Goal: Task Accomplishment & Management: Manage account settings

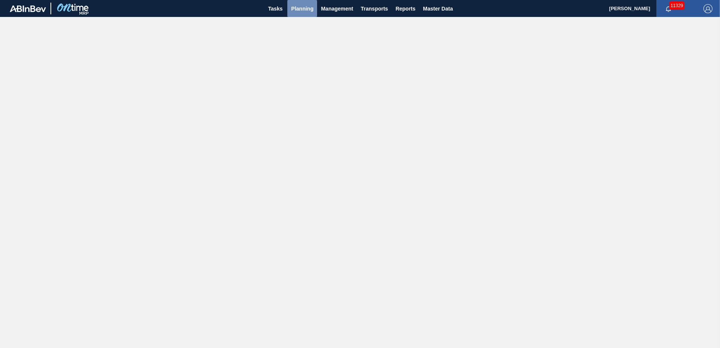
click at [297, 12] on span "Planning" at bounding box center [302, 8] width 22 height 9
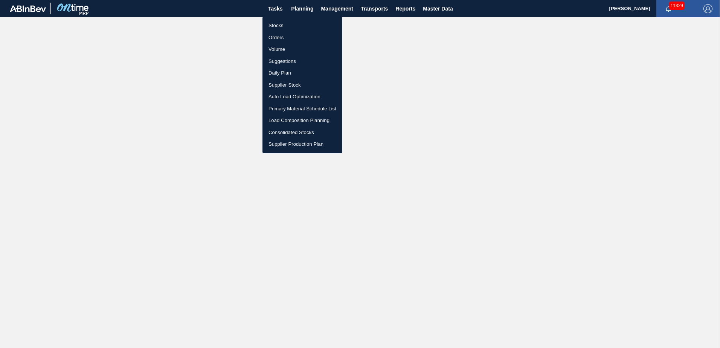
click at [282, 26] on li "Stocks" at bounding box center [302, 26] width 80 height 12
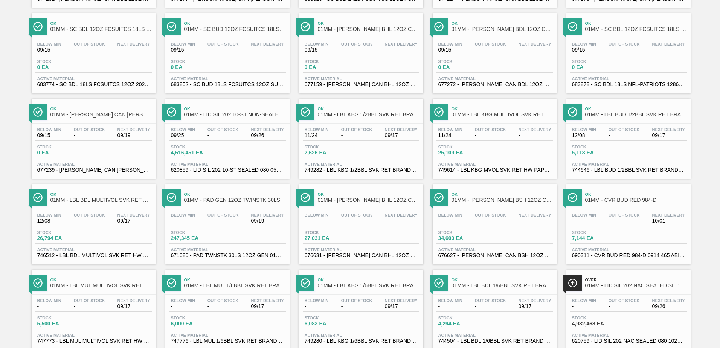
scroll to position [581, 0]
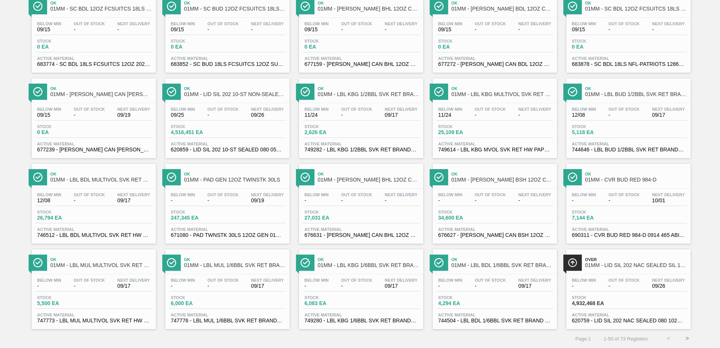
click at [688, 341] on button ">" at bounding box center [686, 338] width 19 height 19
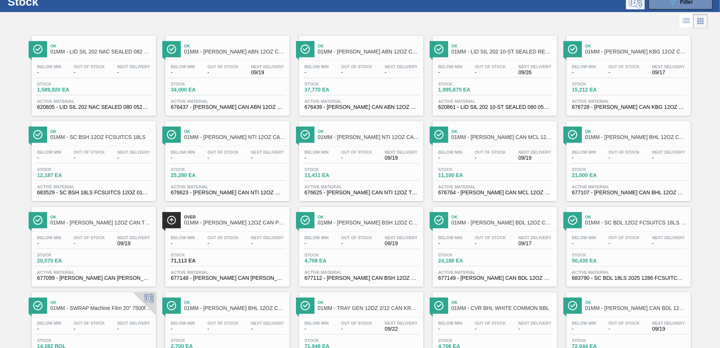
scroll to position [0, 0]
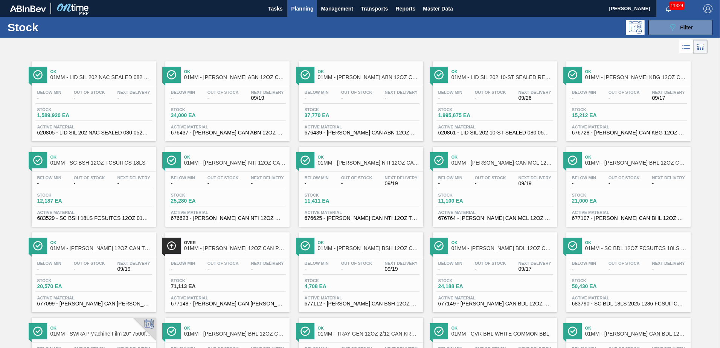
click at [229, 276] on div "Below Min - Out Of Stock - Next Delivery - Stock 71,113 EA Active Material 6771…" at bounding box center [227, 282] width 124 height 51
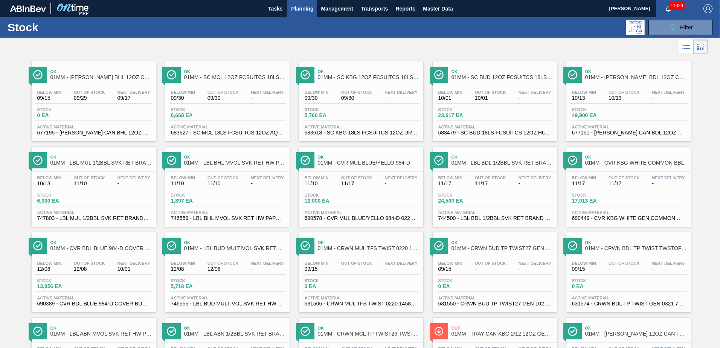
click at [504, 277] on div "Below Min 09/15 Out Of Stock - Next Delivery - Stock 0 EA Active Material 63155…" at bounding box center [494, 282] width 124 height 51
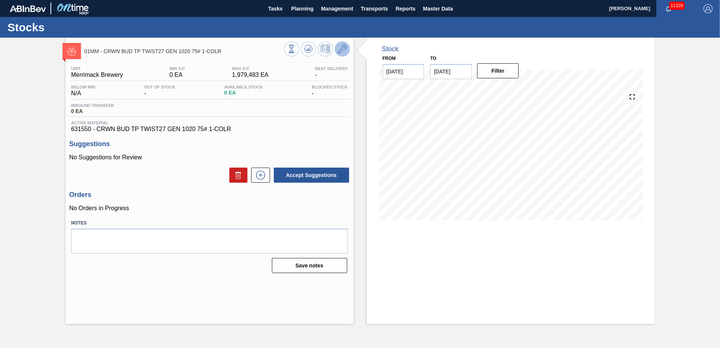
click at [339, 49] on icon at bounding box center [342, 48] width 9 height 9
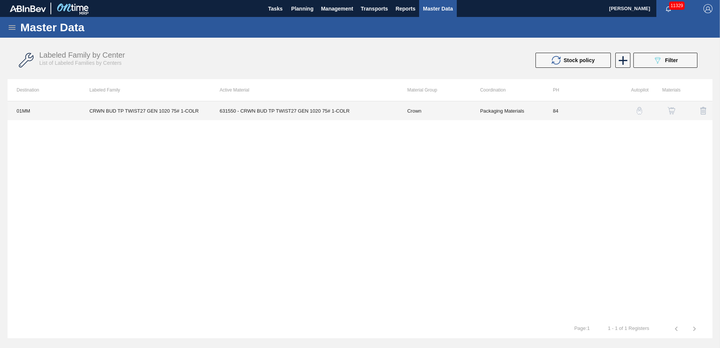
click at [580, 110] on td "84" at bounding box center [579, 110] width 73 height 19
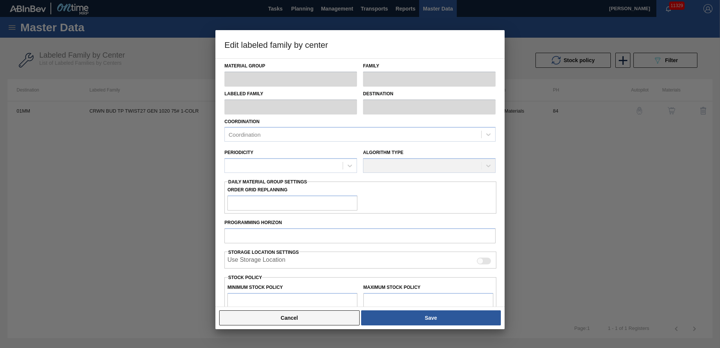
click at [326, 315] on button "Cancel" at bounding box center [289, 317] width 140 height 15
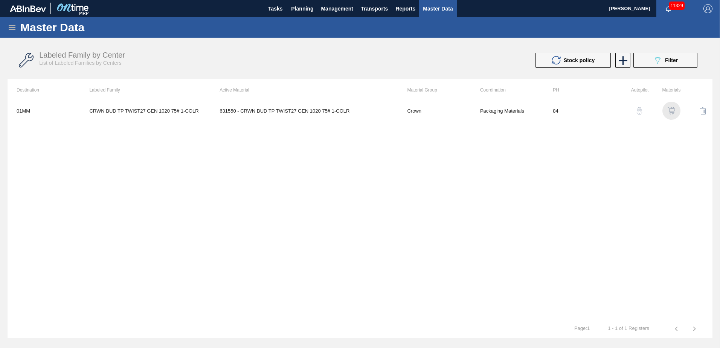
click at [670, 109] on img "button" at bounding box center [671, 111] width 8 height 8
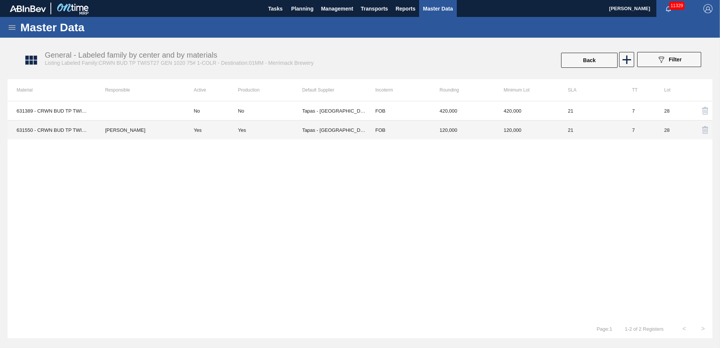
click at [413, 129] on td "FOB" at bounding box center [398, 129] width 64 height 19
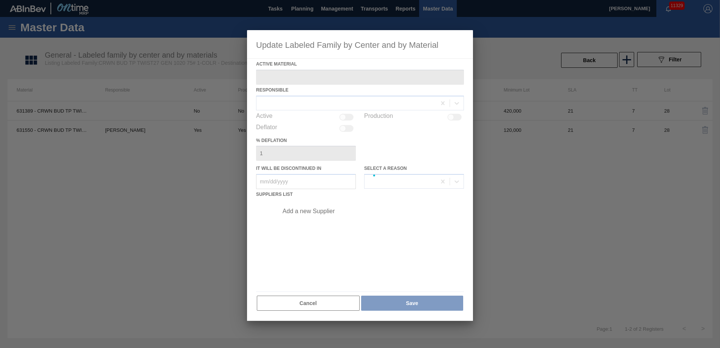
type Material "631550 - CRWN BUD TP TWIST27 GEN 1020 75# 1-COLR"
checkbox input "true"
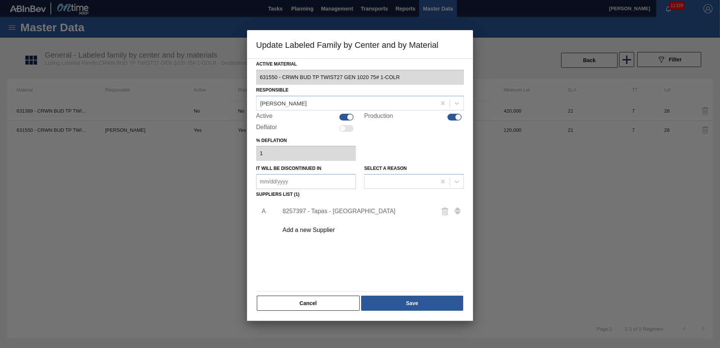
click at [455, 117] on div at bounding box center [458, 117] width 6 height 6
checkbox input "false"
click at [413, 303] on button "Save" at bounding box center [412, 302] width 102 height 15
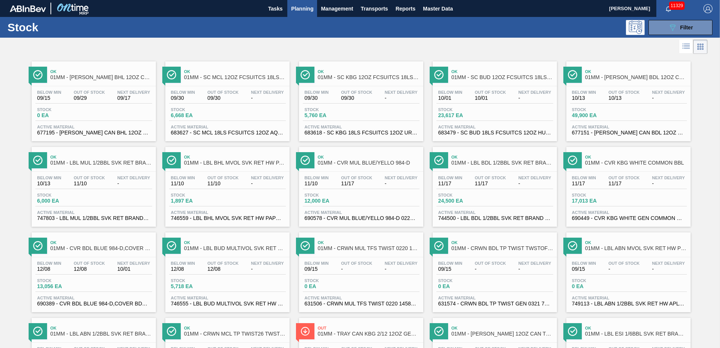
click at [491, 276] on div "Below Min 09/15 Out Of Stock - Next Delivery - Stock 0 EA Active Material 63157…" at bounding box center [494, 282] width 124 height 51
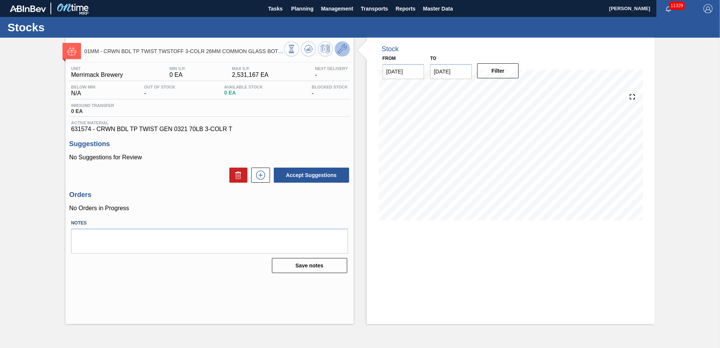
click at [339, 48] on icon at bounding box center [342, 48] width 9 height 9
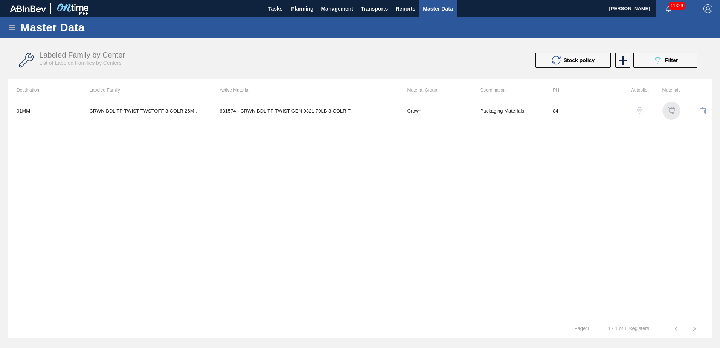
click at [667, 110] on div "button" at bounding box center [671, 111] width 9 height 8
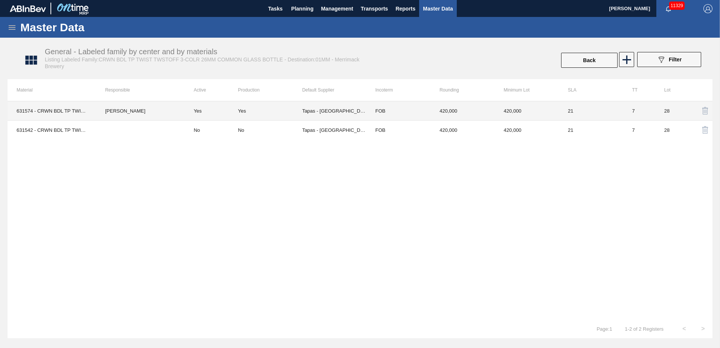
click at [484, 110] on td "420,000" at bounding box center [462, 110] width 64 height 19
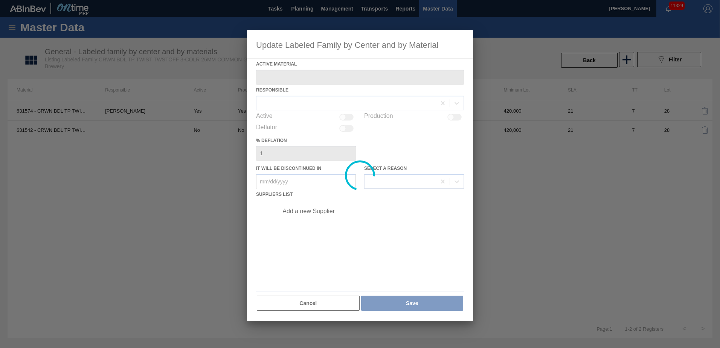
type Material "631574 - CRWN BDL TP TWIST GEN 0321 70LB 3-COLR T"
checkbox input "true"
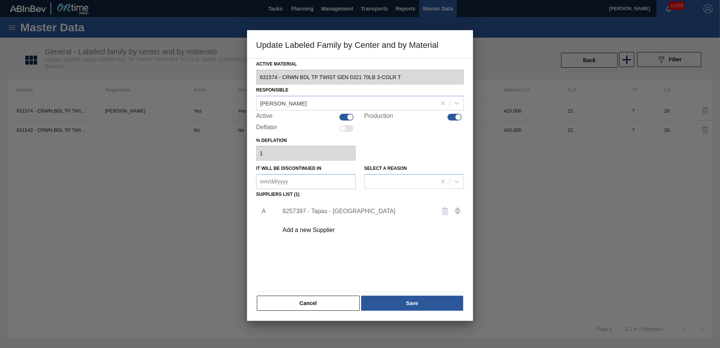
click at [456, 116] on div at bounding box center [458, 117] width 6 height 6
checkbox input "false"
click at [414, 304] on button "Save" at bounding box center [412, 302] width 102 height 15
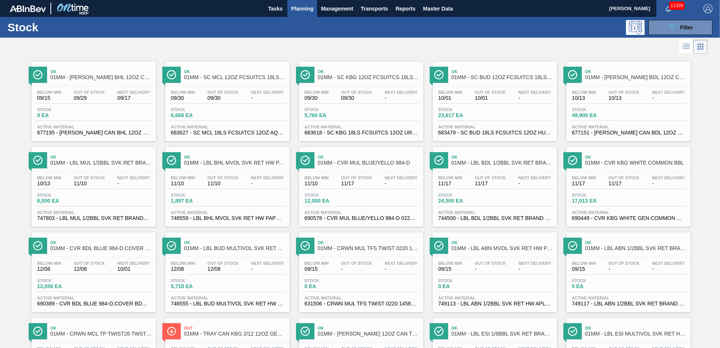
click at [373, 286] on div "Stock 0 EA" at bounding box center [361, 285] width 117 height 14
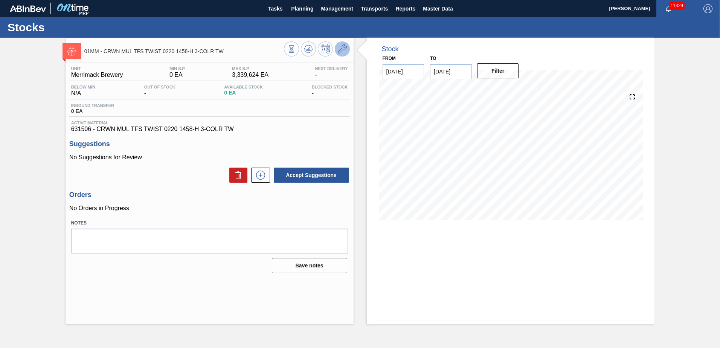
click at [341, 46] on icon at bounding box center [342, 48] width 9 height 9
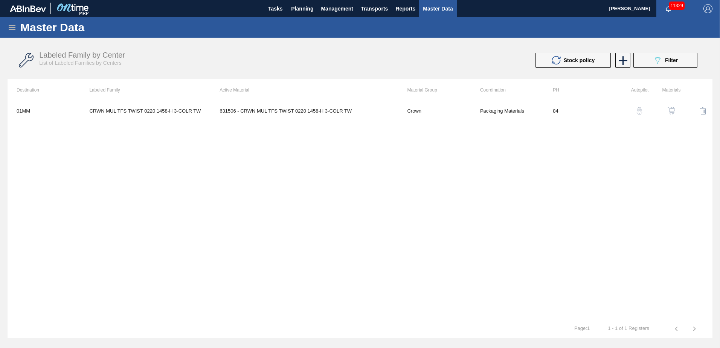
click at [670, 108] on img "button" at bounding box center [671, 111] width 8 height 8
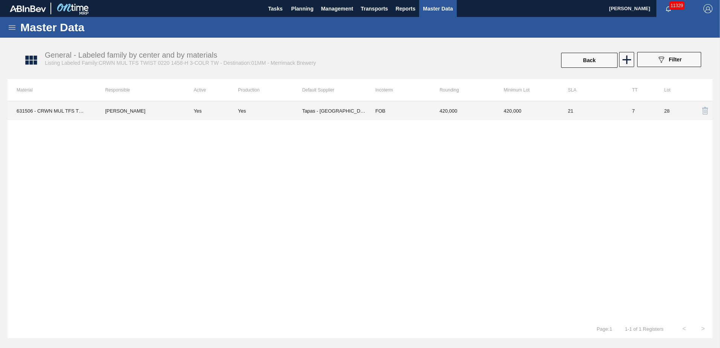
click at [404, 111] on td "FOB" at bounding box center [398, 110] width 64 height 19
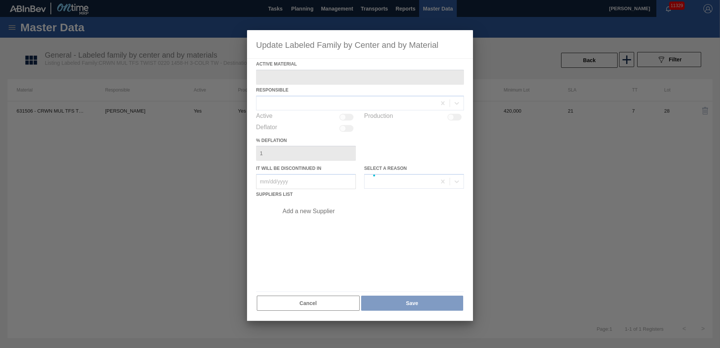
type Material "631506 - CRWN MUL TFS TWIST 0220 1458-H 3-COLR TW"
checkbox input "true"
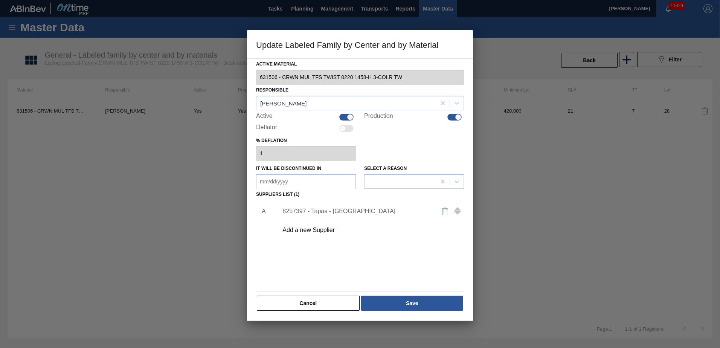
click at [456, 118] on div at bounding box center [458, 117] width 6 height 6
checkbox input "false"
click at [405, 304] on button "Save" at bounding box center [412, 302] width 102 height 15
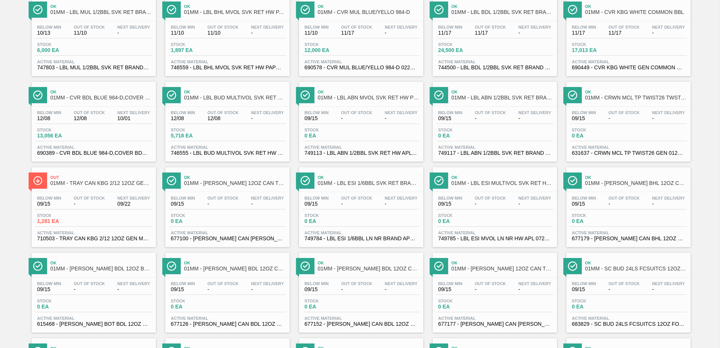
scroll to position [188, 0]
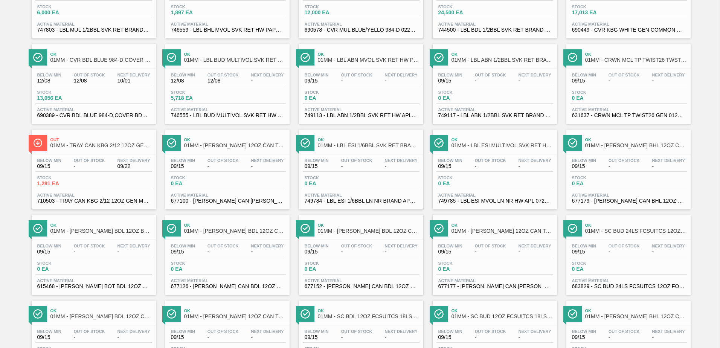
click at [651, 99] on div "Stock 0 EA" at bounding box center [628, 97] width 117 height 14
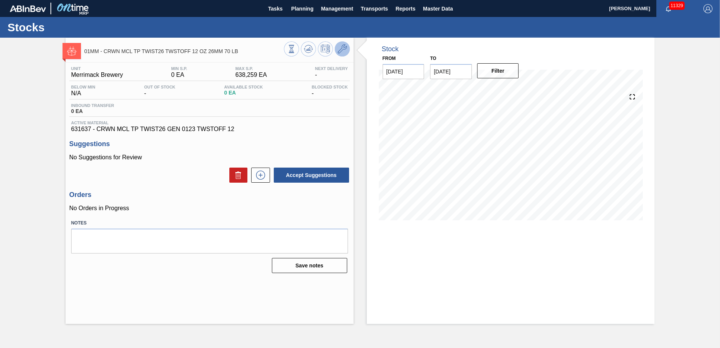
click at [345, 48] on icon at bounding box center [342, 48] width 9 height 9
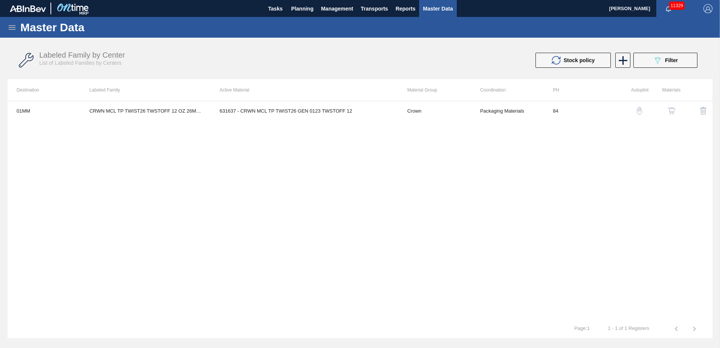
click at [670, 109] on img "button" at bounding box center [671, 111] width 8 height 8
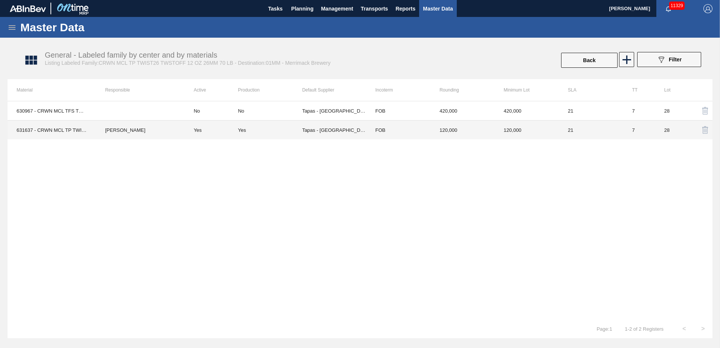
click at [399, 129] on td "FOB" at bounding box center [398, 129] width 64 height 19
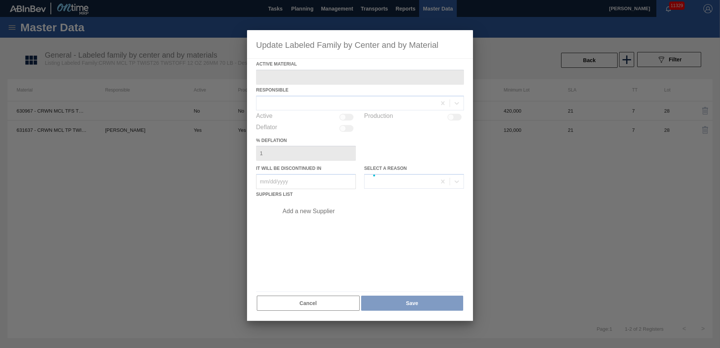
type Material "631637 - CRWN MCL TP TWIST26 GEN 0123 TWSTOFF 12"
checkbox input "true"
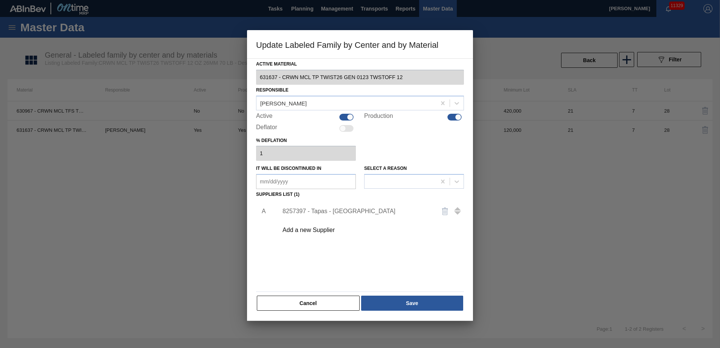
click at [455, 117] on div at bounding box center [458, 117] width 6 height 6
checkbox input "false"
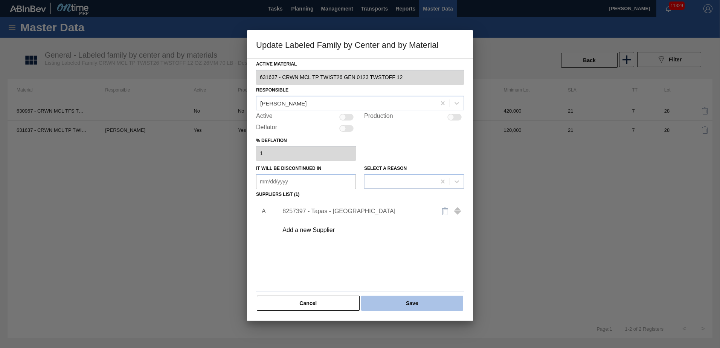
click at [423, 302] on button "Save" at bounding box center [412, 302] width 102 height 15
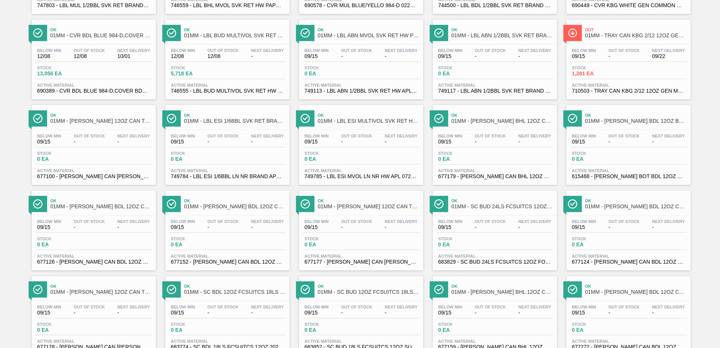
scroll to position [226, 0]
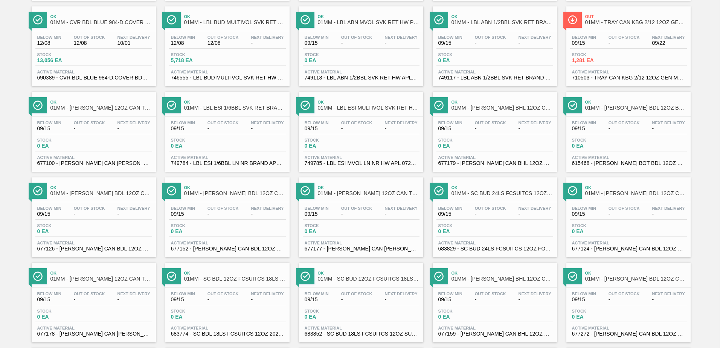
click at [225, 142] on div "Stock 0 EA" at bounding box center [227, 145] width 117 height 14
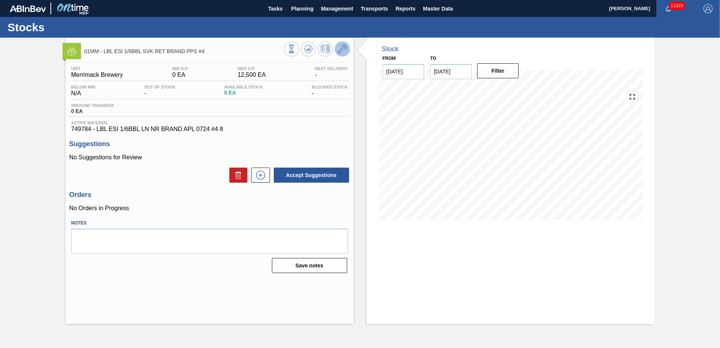
click at [336, 49] on button at bounding box center [342, 48] width 15 height 15
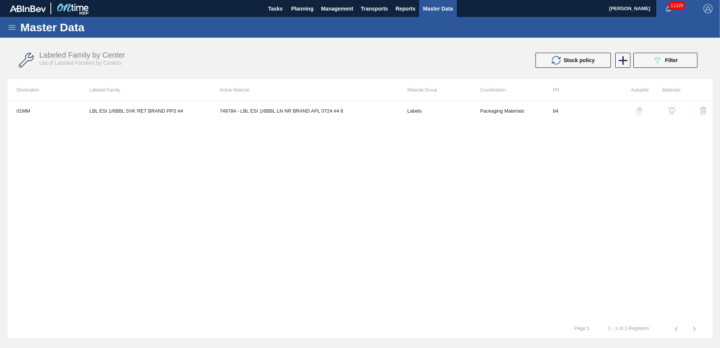
click at [667, 110] on div "button" at bounding box center [671, 111] width 9 height 8
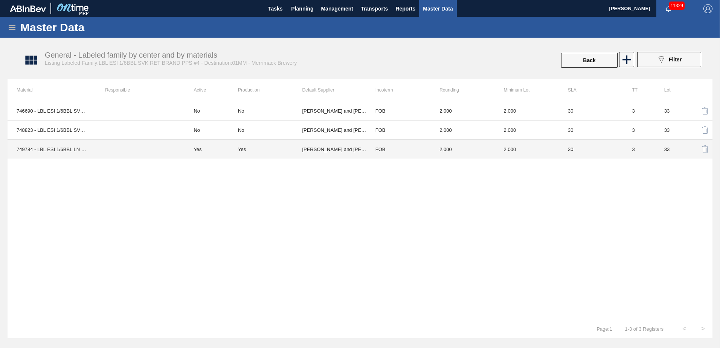
click at [400, 154] on td "FOB" at bounding box center [398, 149] width 64 height 19
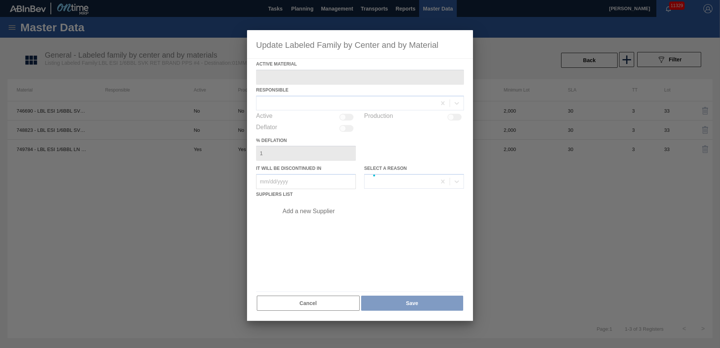
type Material "749784 - LBL ESI 1/6BBL LN NR BRAND APL 0724 #4 8"
checkbox input "true"
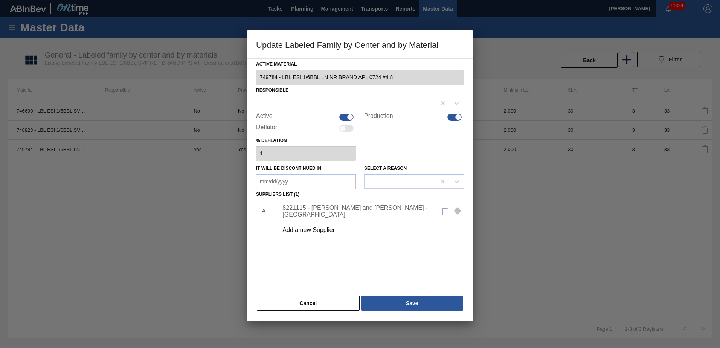
click at [458, 117] on div at bounding box center [458, 117] width 6 height 6
checkbox input "false"
click at [413, 301] on button "Save" at bounding box center [412, 302] width 102 height 15
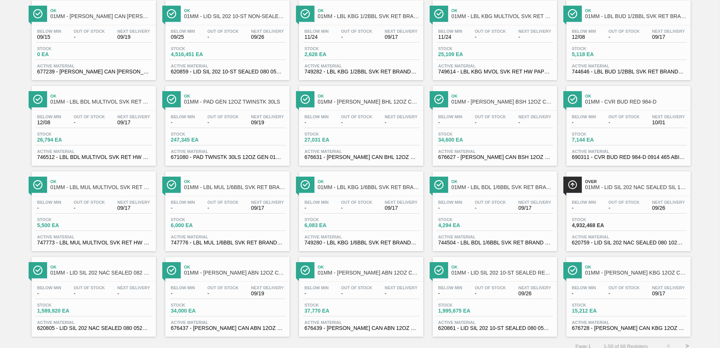
scroll to position [581, 0]
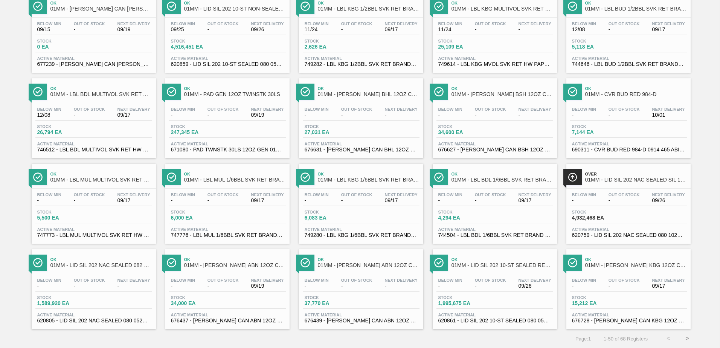
click at [688, 337] on button ">" at bounding box center [686, 338] width 19 height 19
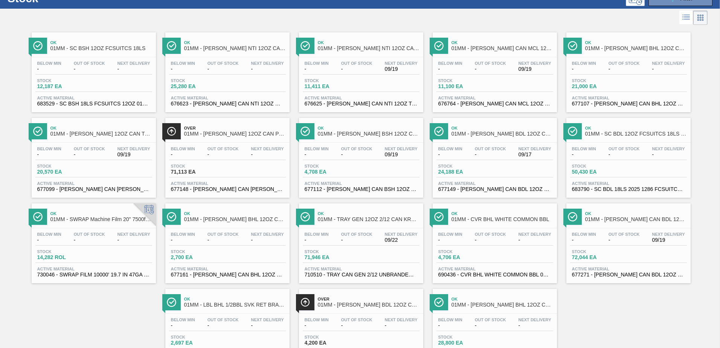
scroll to position [0, 0]
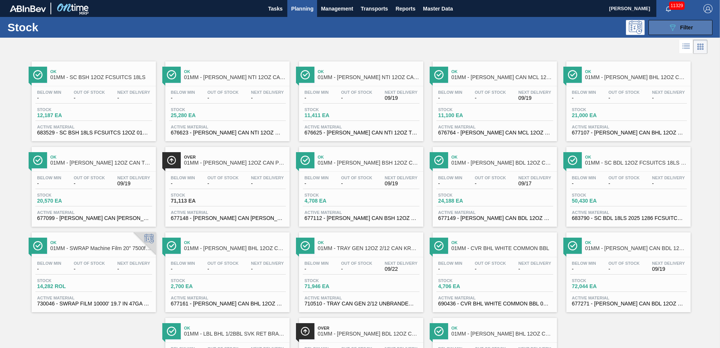
click at [681, 25] on span "Filter" at bounding box center [686, 27] width 13 height 6
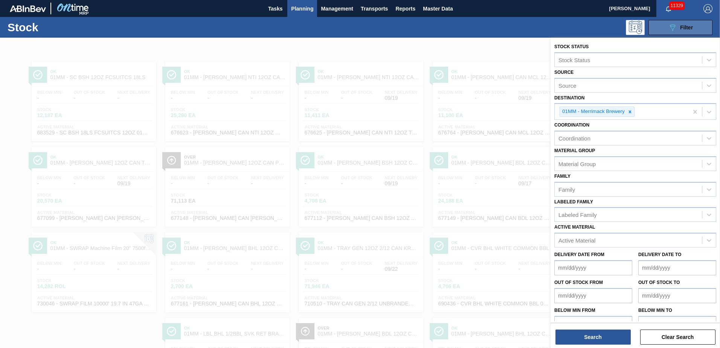
click at [680, 29] on span "Filter" at bounding box center [686, 27] width 13 height 6
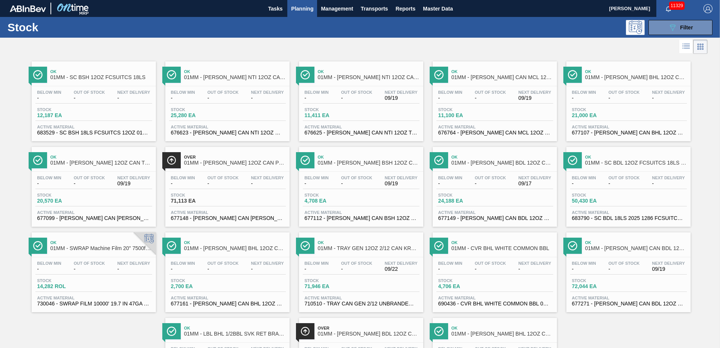
click at [299, 8] on span "Planning" at bounding box center [302, 8] width 22 height 9
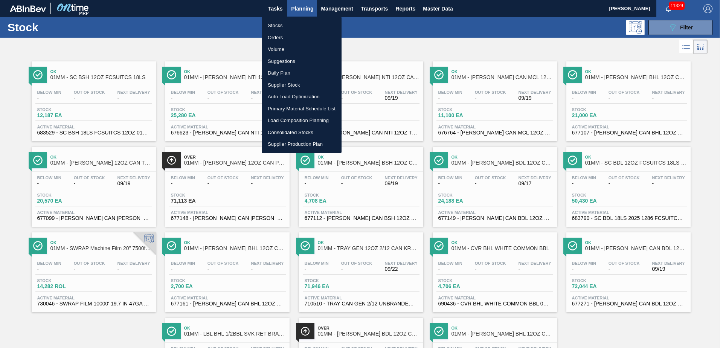
click at [276, 62] on li "Suggestions" at bounding box center [302, 61] width 80 height 12
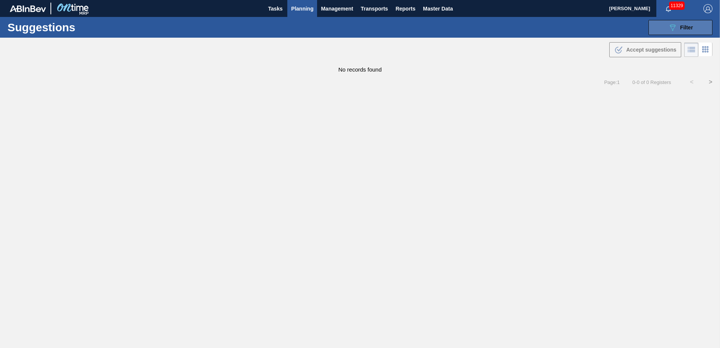
click at [682, 27] on span "Filter" at bounding box center [686, 27] width 13 height 6
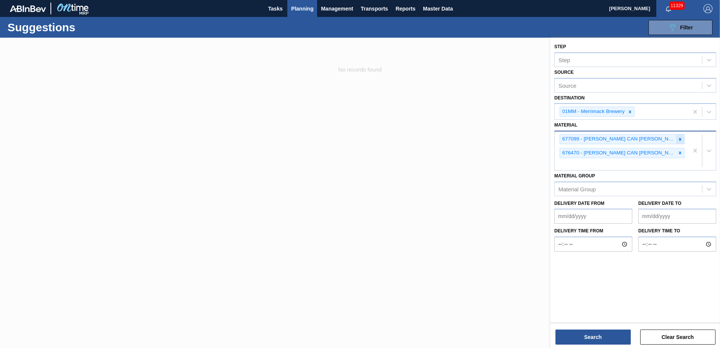
click at [680, 140] on icon at bounding box center [679, 139] width 5 height 5
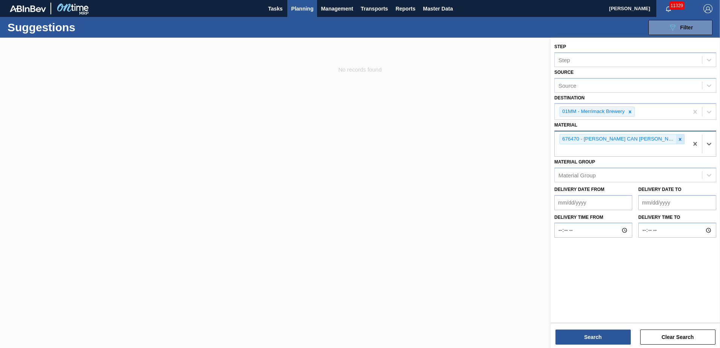
click at [679, 140] on icon at bounding box center [679, 139] width 5 height 5
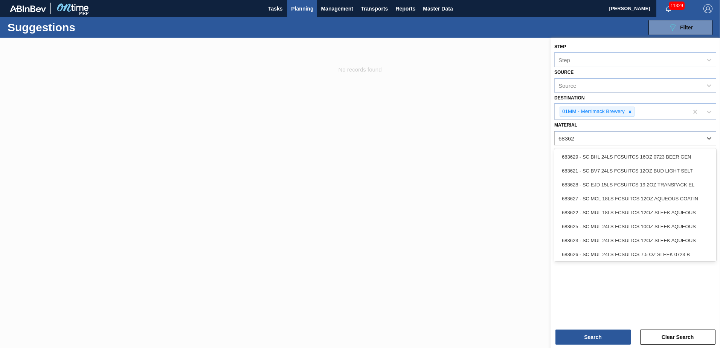
type input "683627"
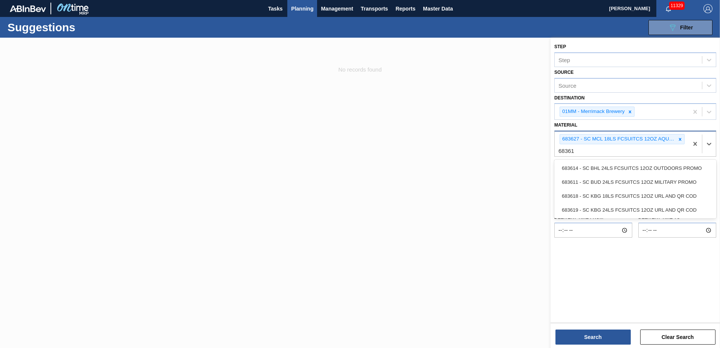
type input "683618"
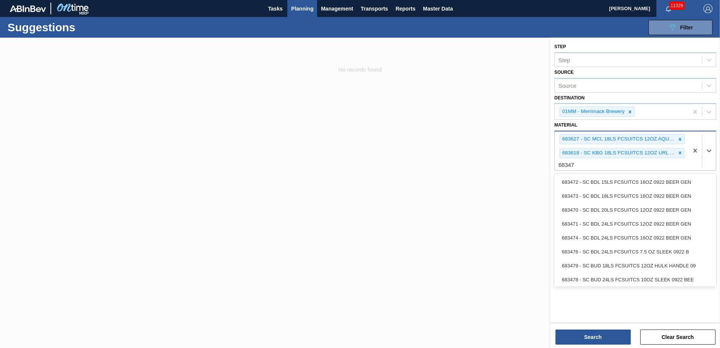
type input "683479"
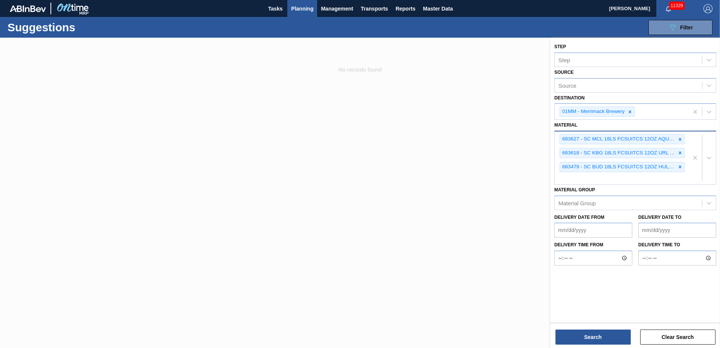
click at [626, 177] on div "683627 - SC MCL 18LS FCSUITCS 12OZ AQUEOUS COATIN 683618 - SC KBG 18LS FCSUITCS…" at bounding box center [621, 157] width 134 height 53
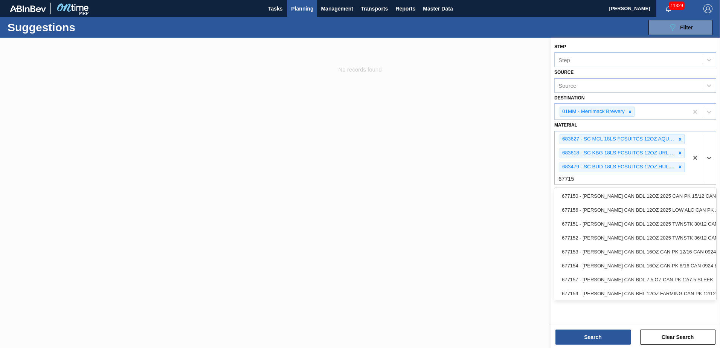
type input "677151"
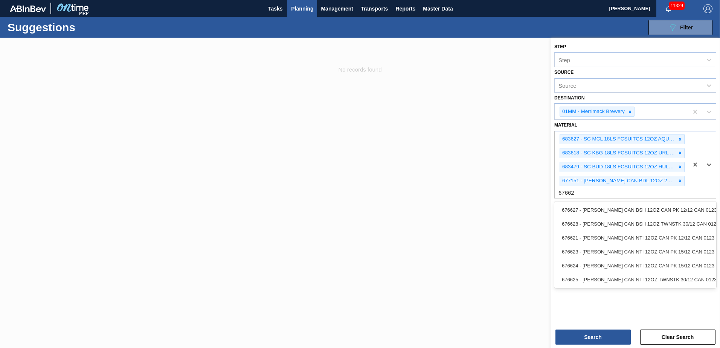
type input "676625"
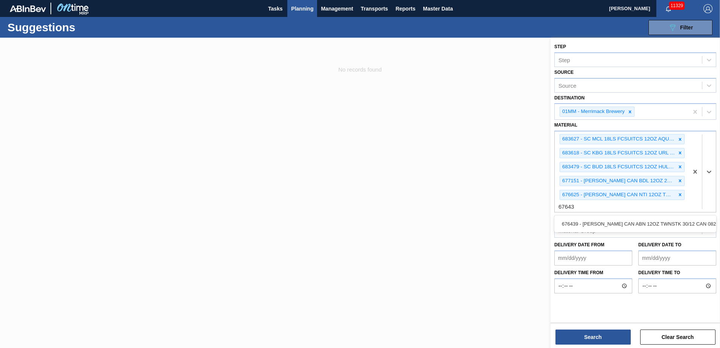
type input "676439"
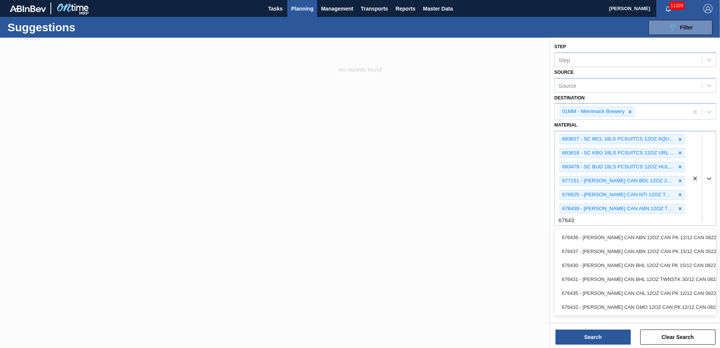
type input "676437"
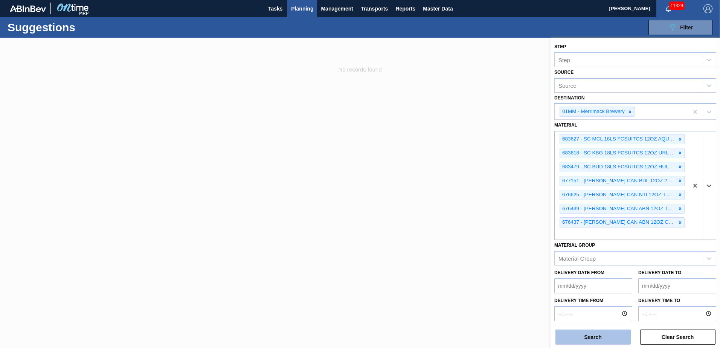
click at [597, 338] on button "Search" at bounding box center [592, 336] width 75 height 15
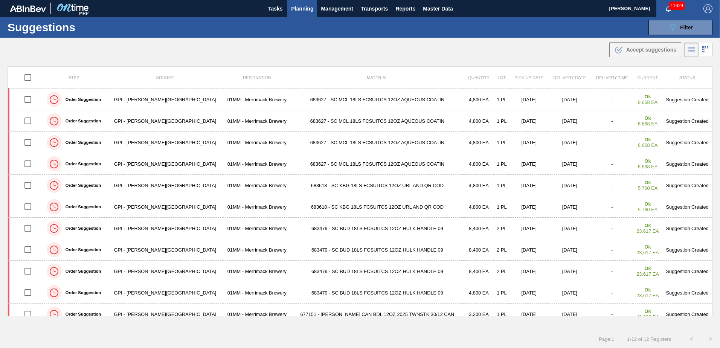
click at [32, 81] on input "checkbox" at bounding box center [28, 78] width 16 height 16
checkbox input "true"
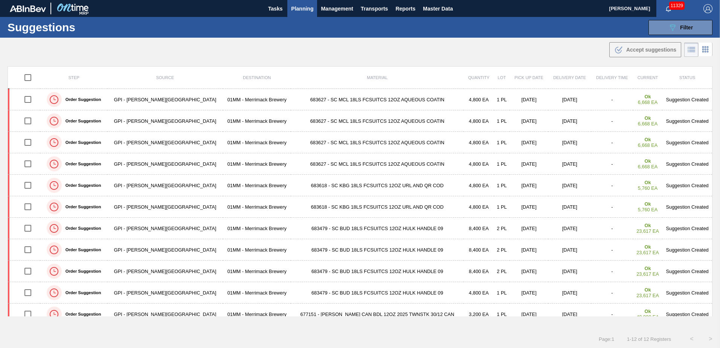
checkbox input "true"
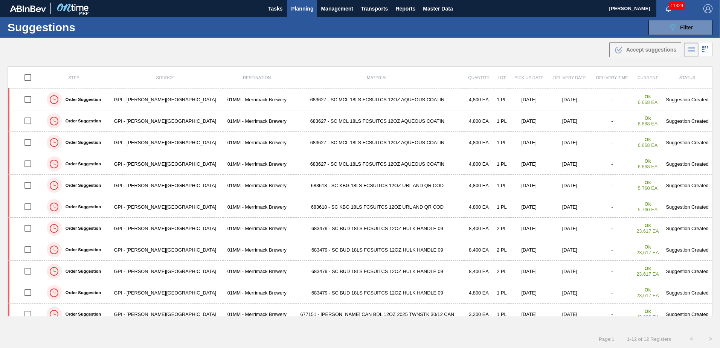
checkbox input "true"
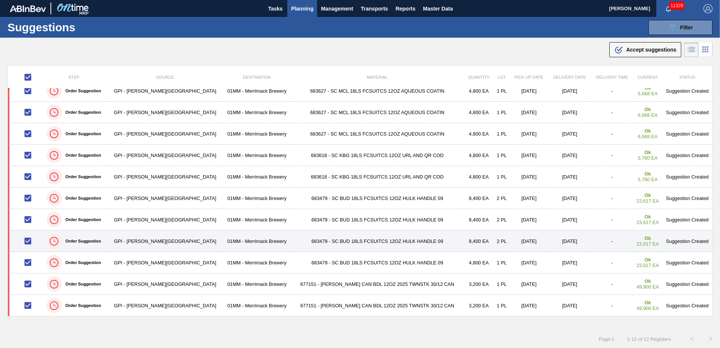
scroll to position [0, 0]
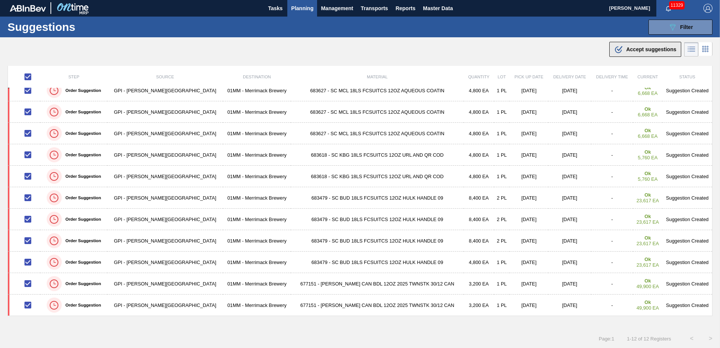
click at [642, 48] on span "Accept suggestions" at bounding box center [651, 49] width 50 height 6
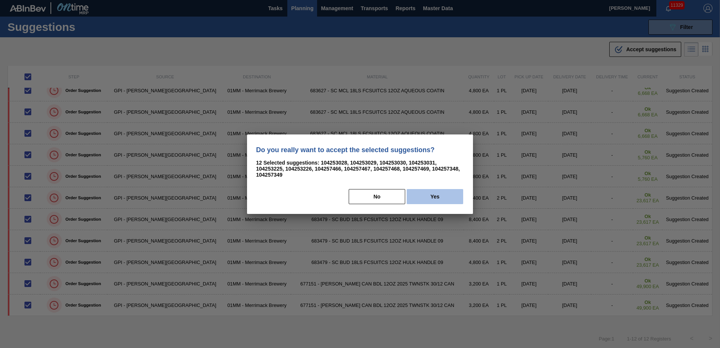
click at [431, 195] on button "Yes" at bounding box center [434, 196] width 56 height 15
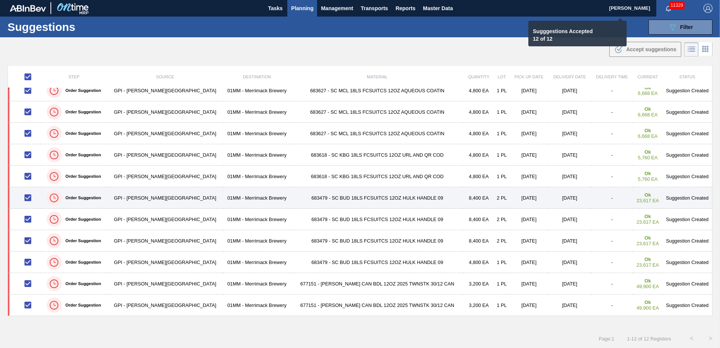
checkbox input "false"
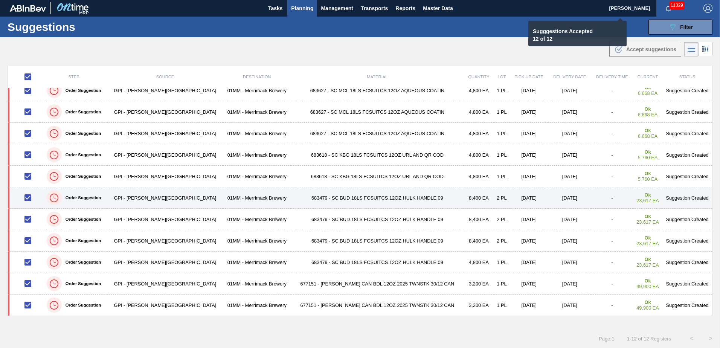
checkbox input "false"
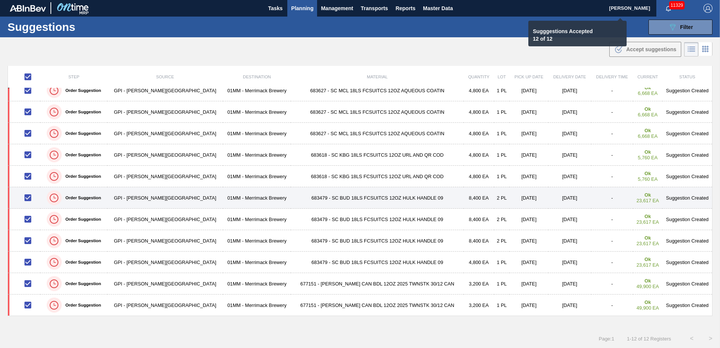
checkbox input "false"
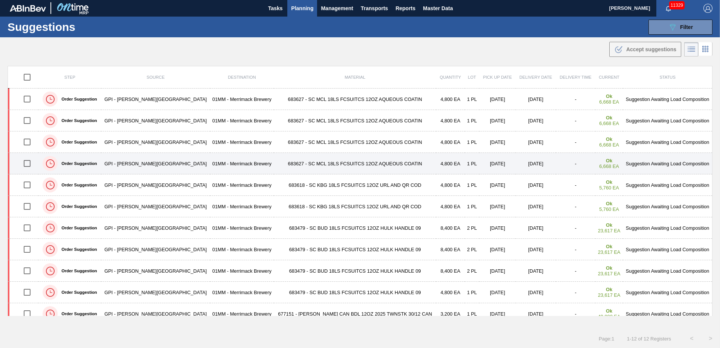
scroll to position [0, 0]
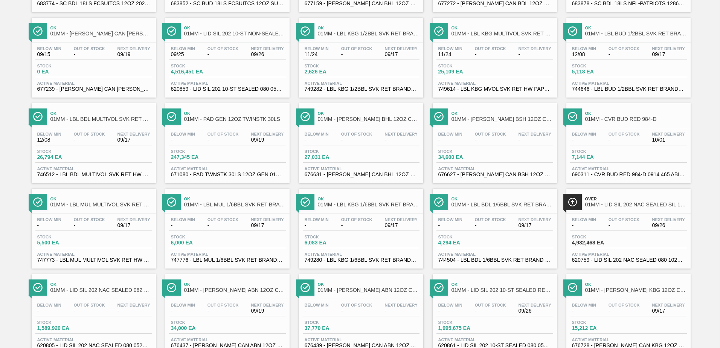
scroll to position [543, 0]
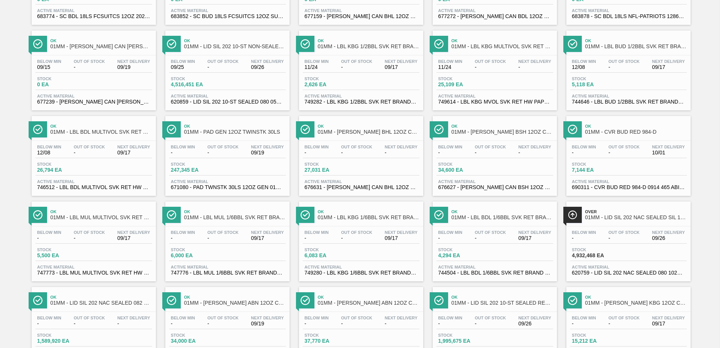
click at [91, 75] on div "Below Min 09/15 Out Of Stock - Next Delivery 09/19 Stock 0 EA Active Material 6…" at bounding box center [94, 80] width 124 height 51
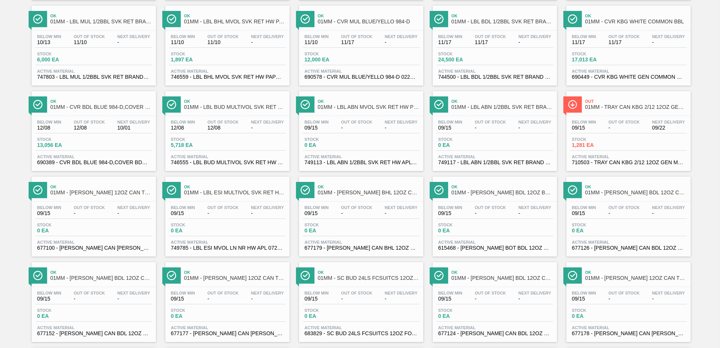
scroll to position [151, 0]
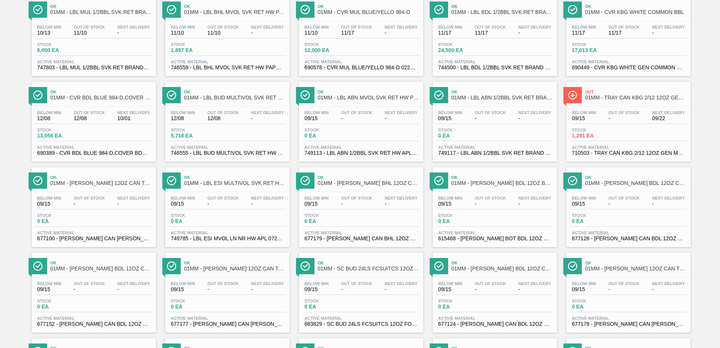
click at [502, 203] on span "-" at bounding box center [490, 204] width 31 height 6
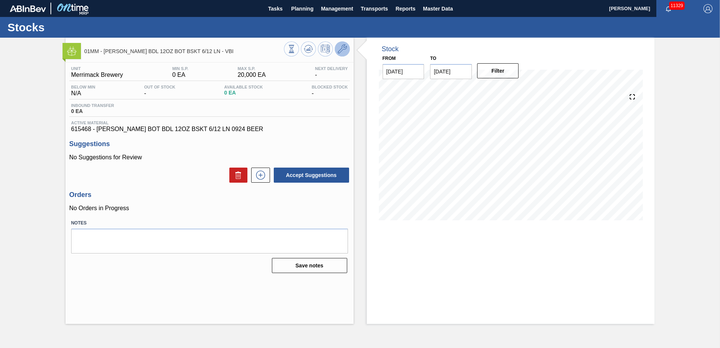
click at [340, 49] on icon at bounding box center [342, 48] width 9 height 9
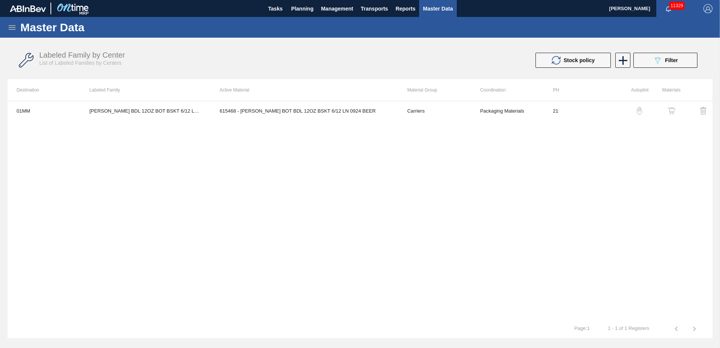
click at [673, 110] on img "button" at bounding box center [671, 111] width 8 height 8
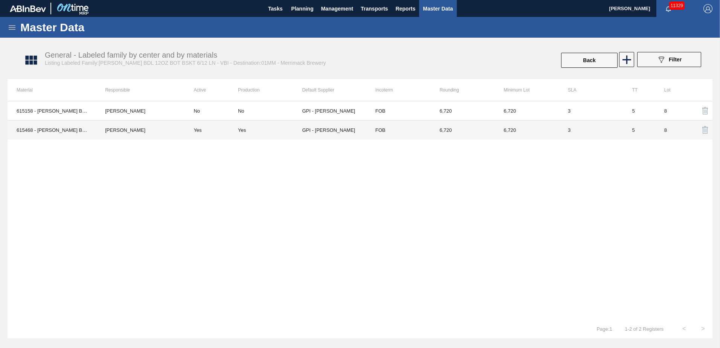
click at [421, 133] on td "FOB" at bounding box center [398, 129] width 64 height 19
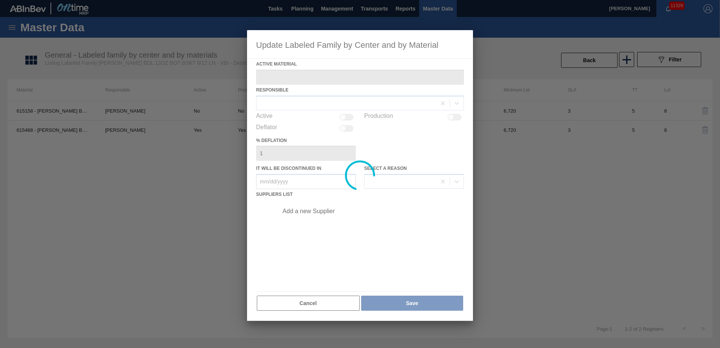
type Material "615468 - [PERSON_NAME] BOT BDL 12OZ BSKT 6/12 LN 0924 BEER"
checkbox input "true"
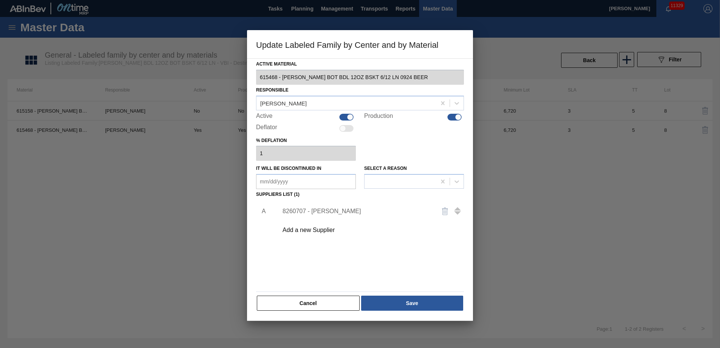
click at [455, 114] on div at bounding box center [454, 117] width 14 height 7
checkbox input "false"
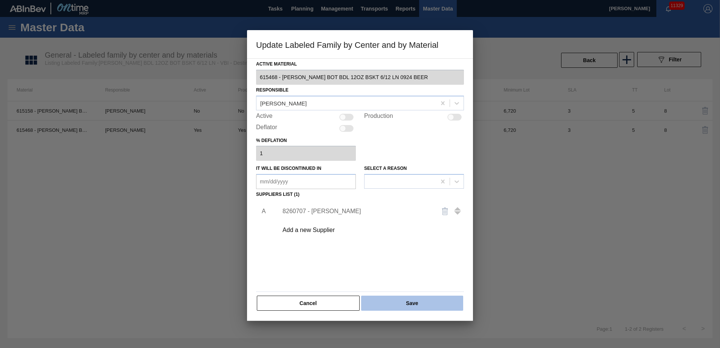
click at [425, 304] on button "Save" at bounding box center [412, 302] width 102 height 15
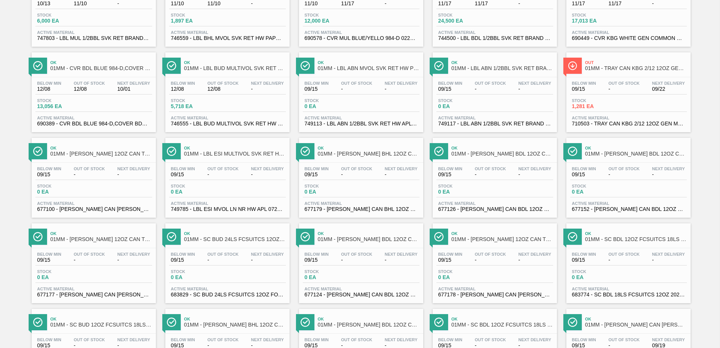
scroll to position [188, 0]
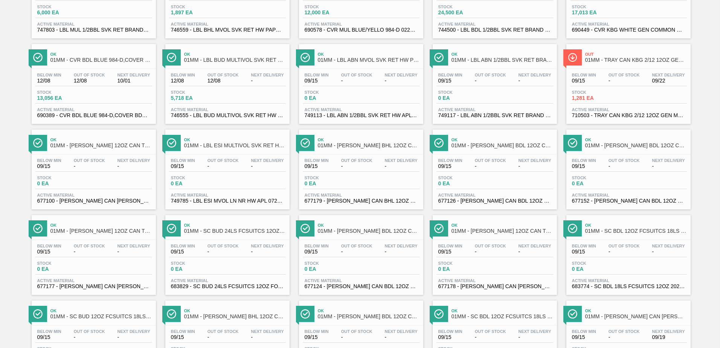
click at [103, 180] on div "Stock 0 EA" at bounding box center [93, 182] width 117 height 14
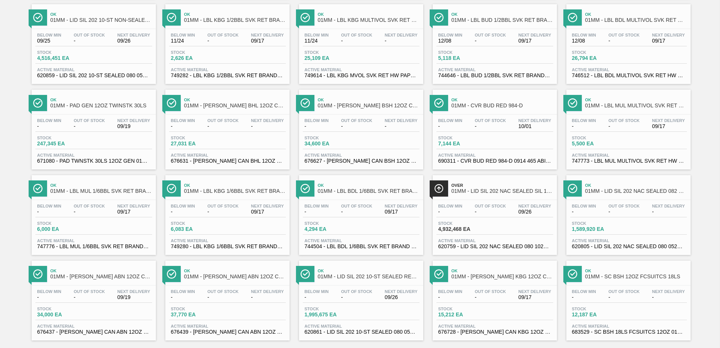
scroll to position [581, 0]
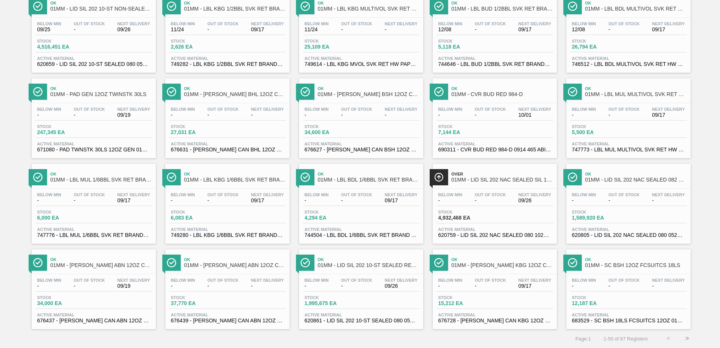
click at [690, 338] on button ">" at bounding box center [686, 338] width 19 height 19
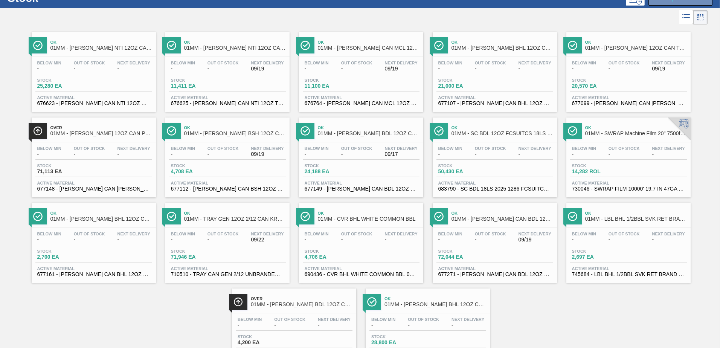
scroll to position [69, 0]
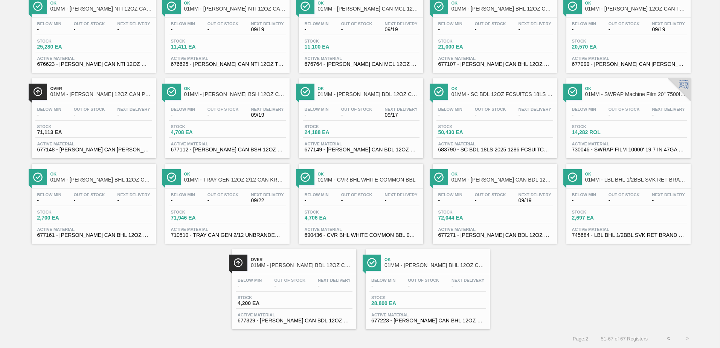
click at [171, 294] on div "Ok 01MM - [PERSON_NAME] NTI 12OZ CAN 15/12 CAN PK Below Min - Out Of Stock - Ne…" at bounding box center [360, 158] width 720 height 342
